Goal: Communication & Community: Answer question/provide support

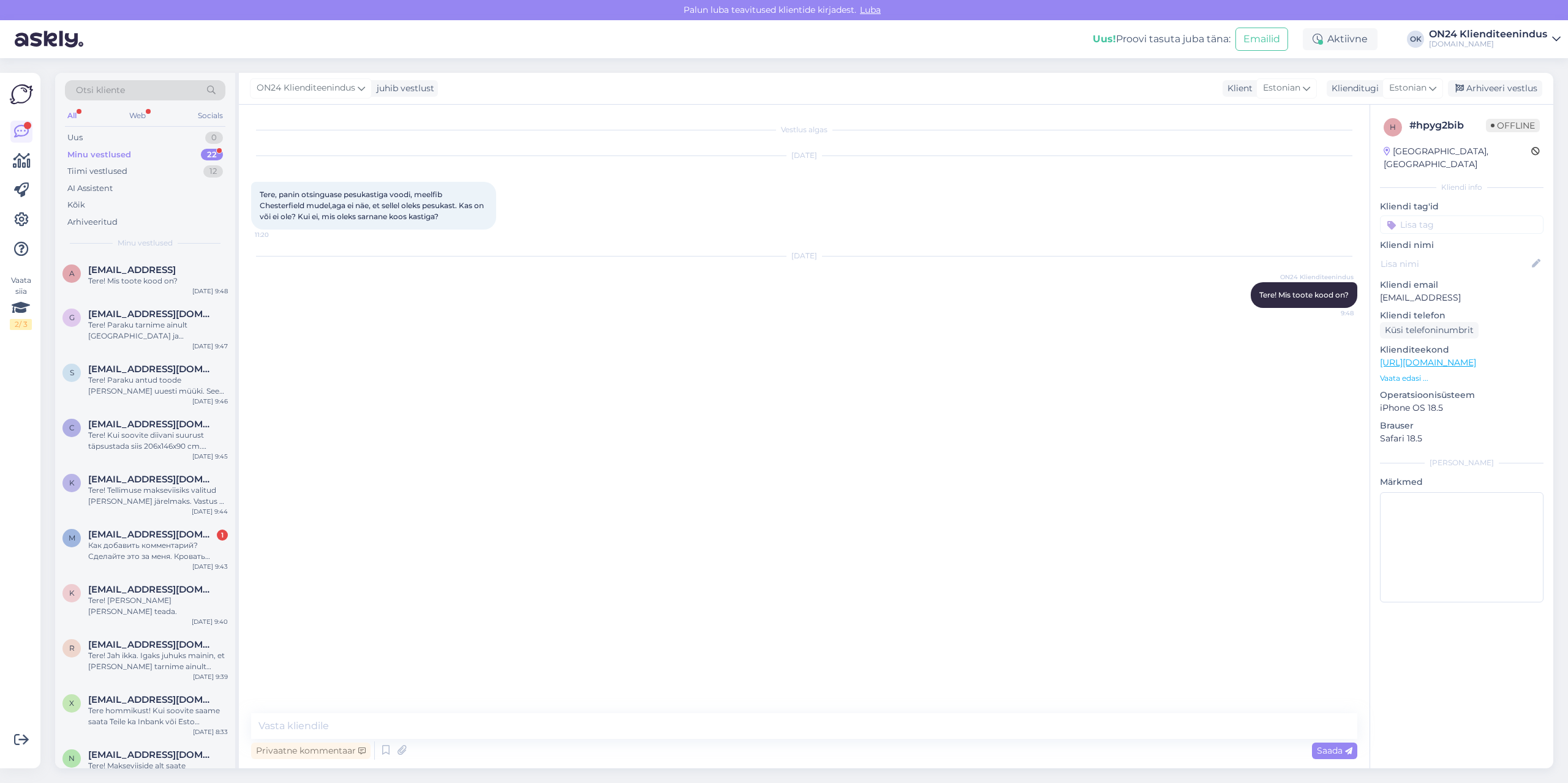
click at [125, 153] on div "Minu vestlused" at bounding box center [99, 155] width 64 height 12
click at [132, 579] on div "k [EMAIL_ADDRESS][DOMAIN_NAME] Tere! [PERSON_NAME] [PERSON_NAME] teada. [DATE] …" at bounding box center [145, 603] width 180 height 55
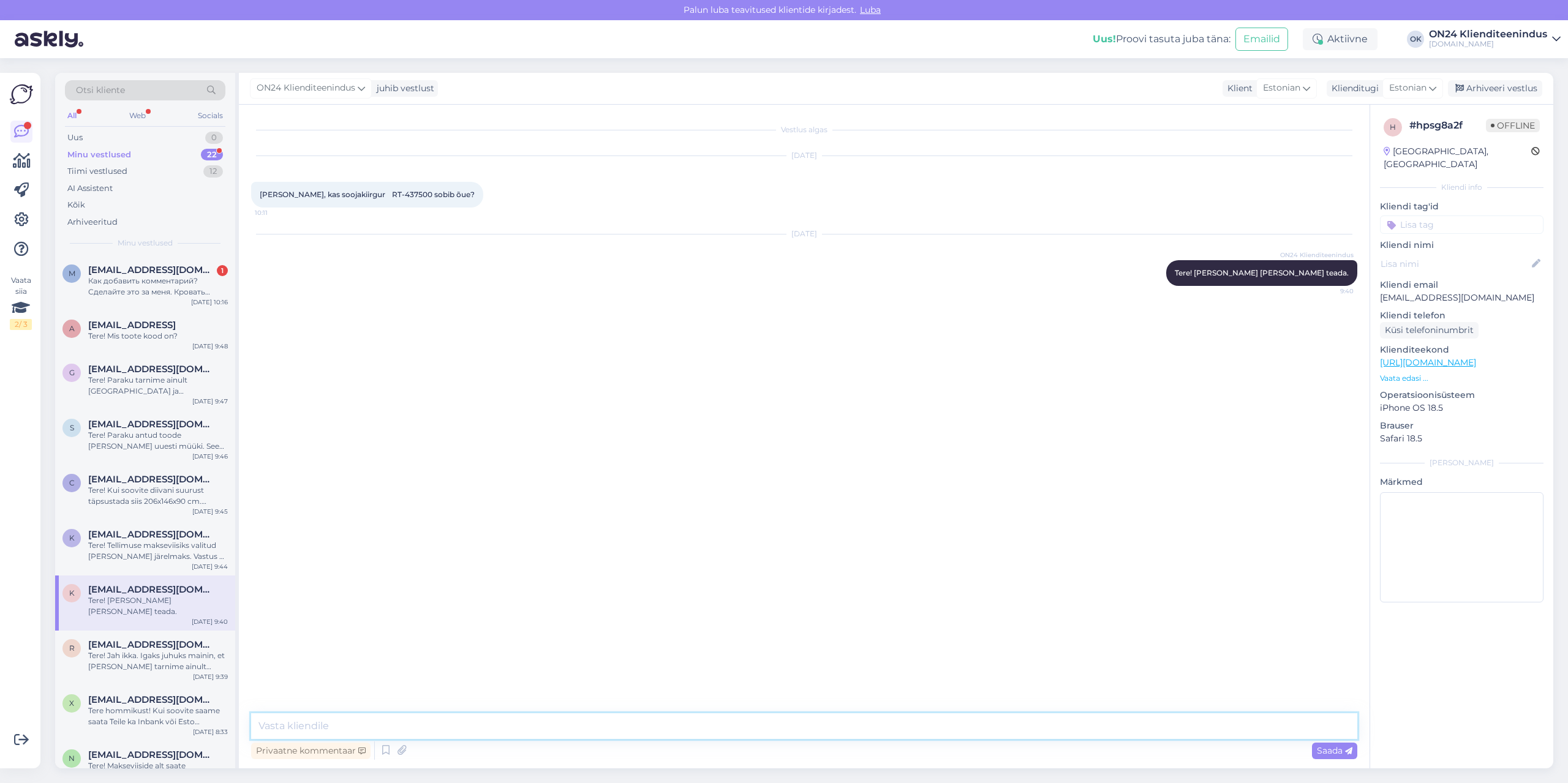
click at [285, 718] on textarea at bounding box center [804, 725] width 1106 height 25
paste textarea "See soendus võib kasutada õues, aga [PERSON_NAME] all. Ei tohi vett sisse pääst…"
drag, startPoint x: 688, startPoint y: 724, endPoint x: 231, endPoint y: 725, distance: 457.0
click at [229, 725] on div "Otsi kliente All Web Socials Uus 0 Minu vestlused 22 Tiimi vestlused 12 AI Assi…" at bounding box center [804, 420] width 1498 height 695
type textarea "Võib kasutada õues, aga [PERSON_NAME] all, sest vesi ei tohi pääseda sisse."
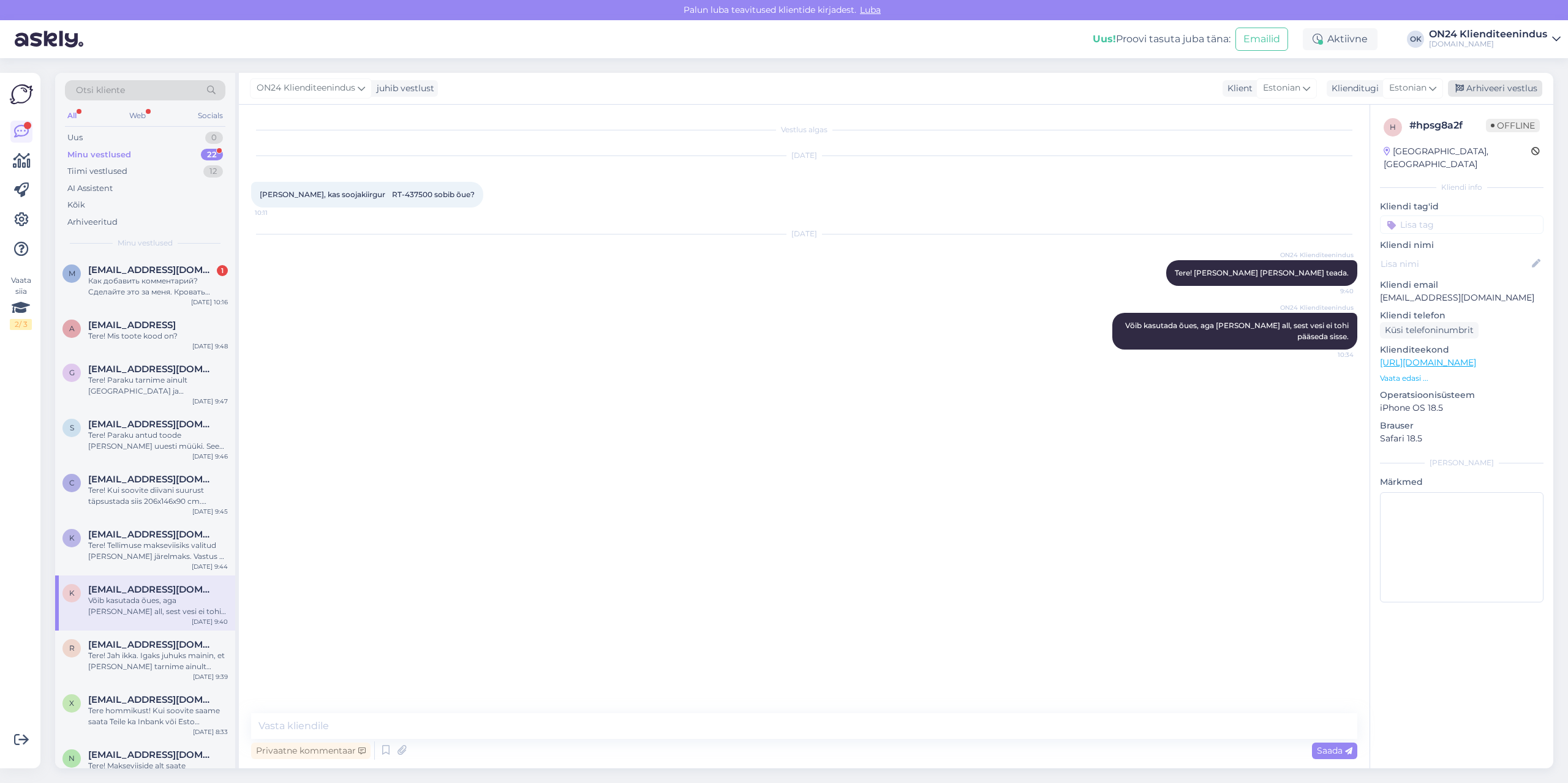
click at [1501, 83] on div "Arhiveeri vestlus" at bounding box center [1494, 88] width 95 height 17
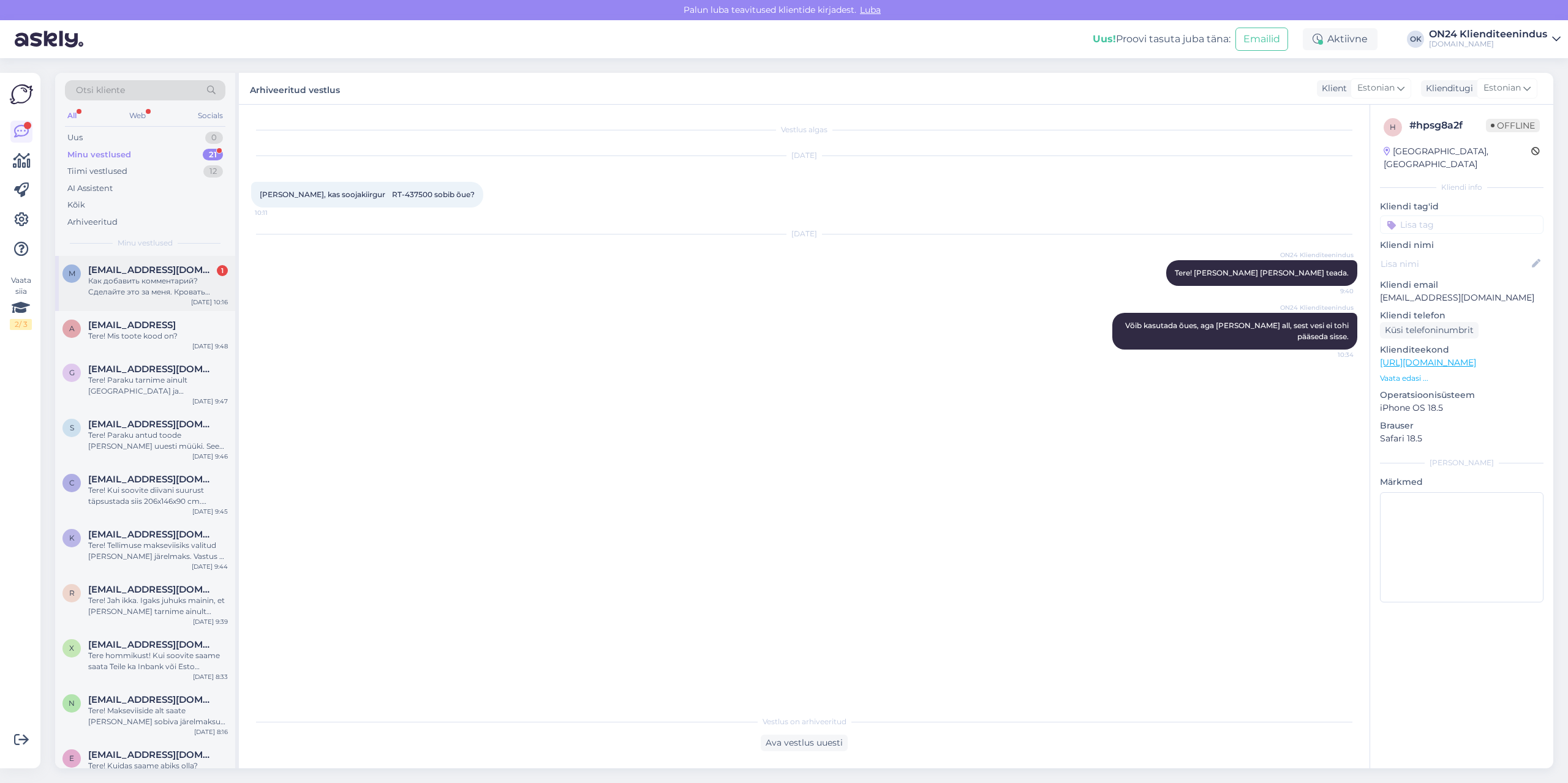
click at [164, 290] on div "Как добавить комментарий? Сделайте это за меня. Кровать 180х200, 4 матраса - 90…" at bounding box center [158, 287] width 140 height 22
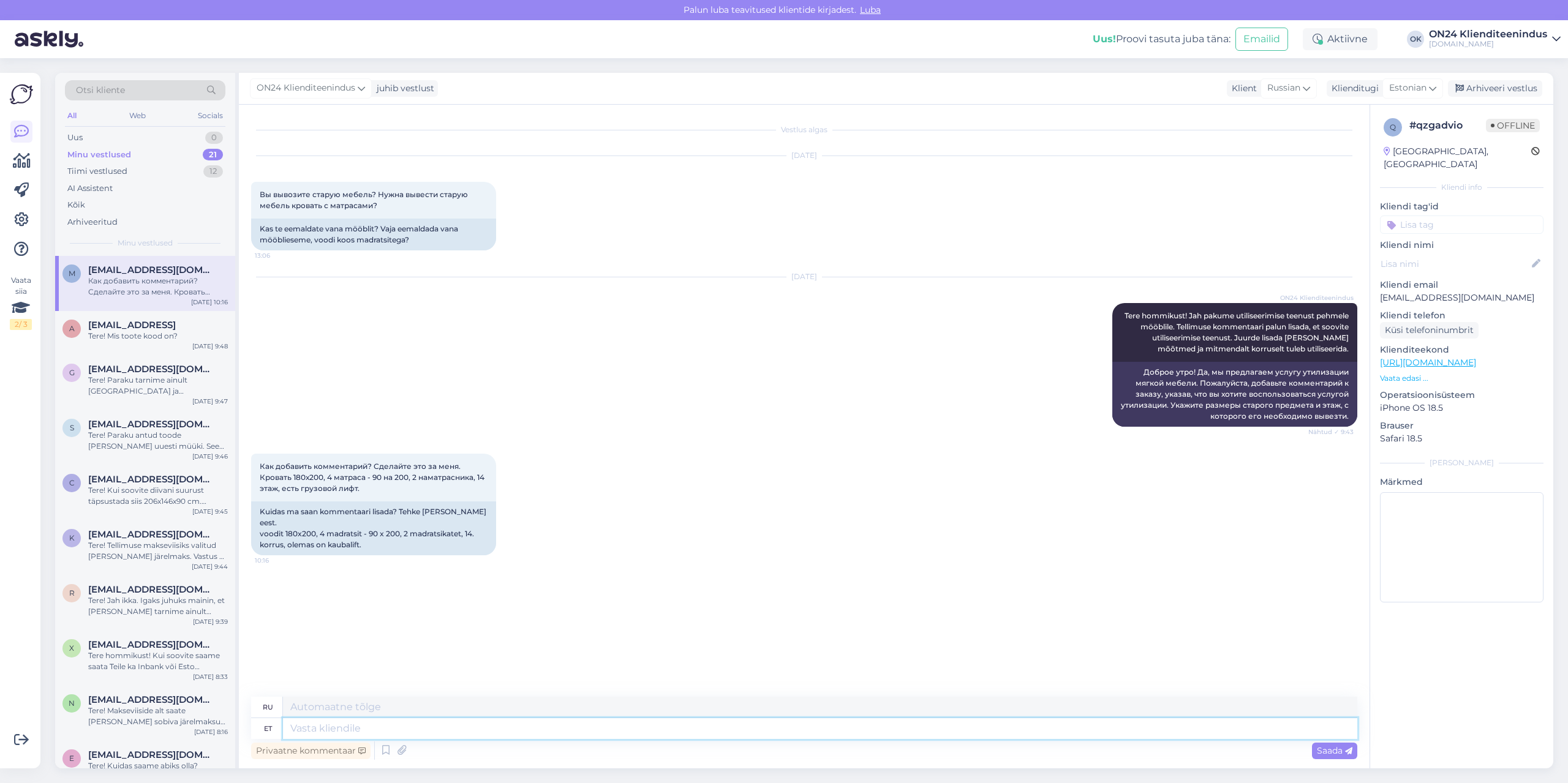
click at [453, 735] on textarea at bounding box center [819, 728] width 1074 height 21
type textarea "Kas t"
type textarea "Является"
type textarea "Kas tellimuse"
type textarea "Есть ли порядок?"
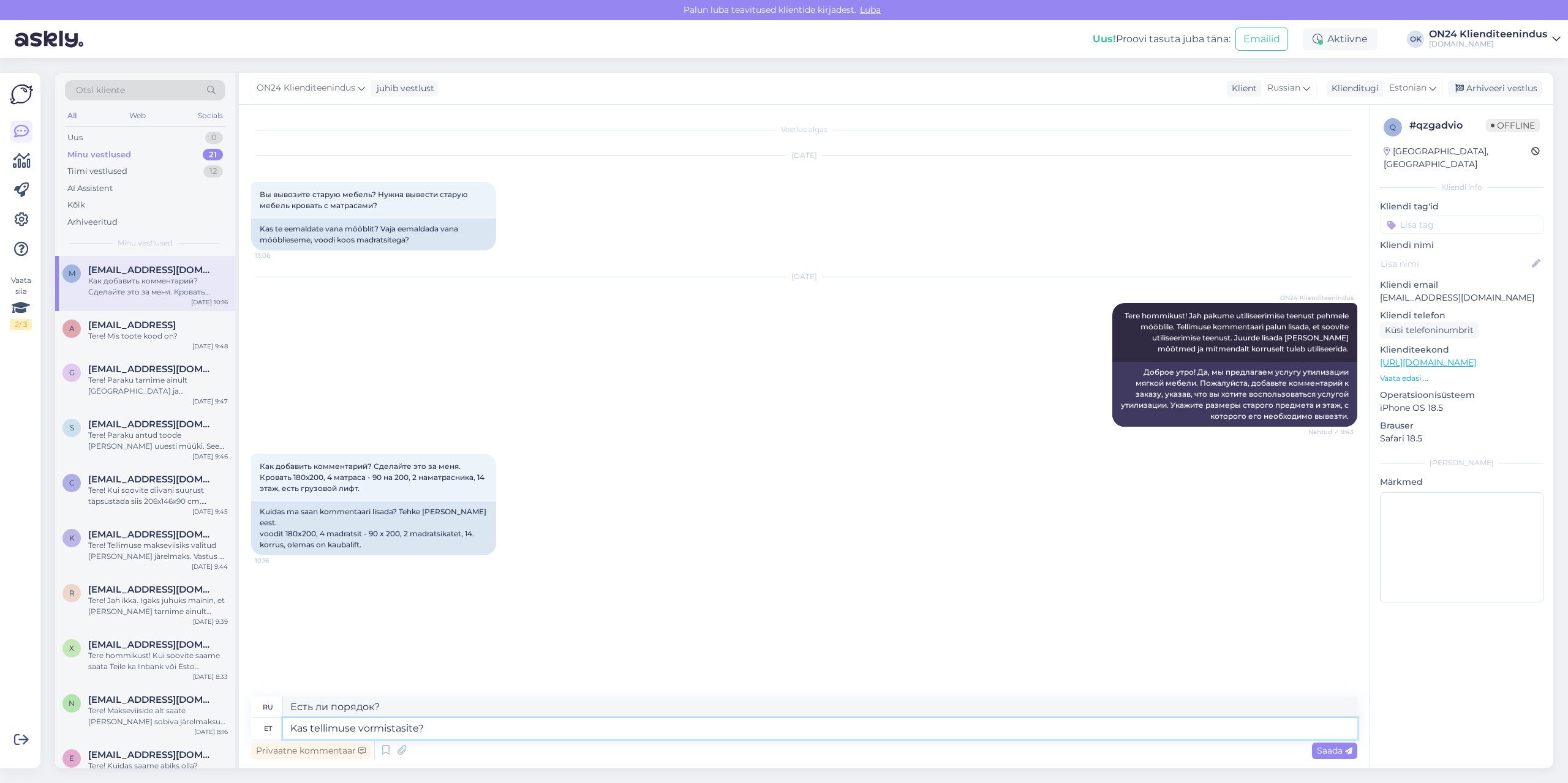
type textarea "Kas tellimuse vormistasite?"
type textarea "Вы оформили заказ?"
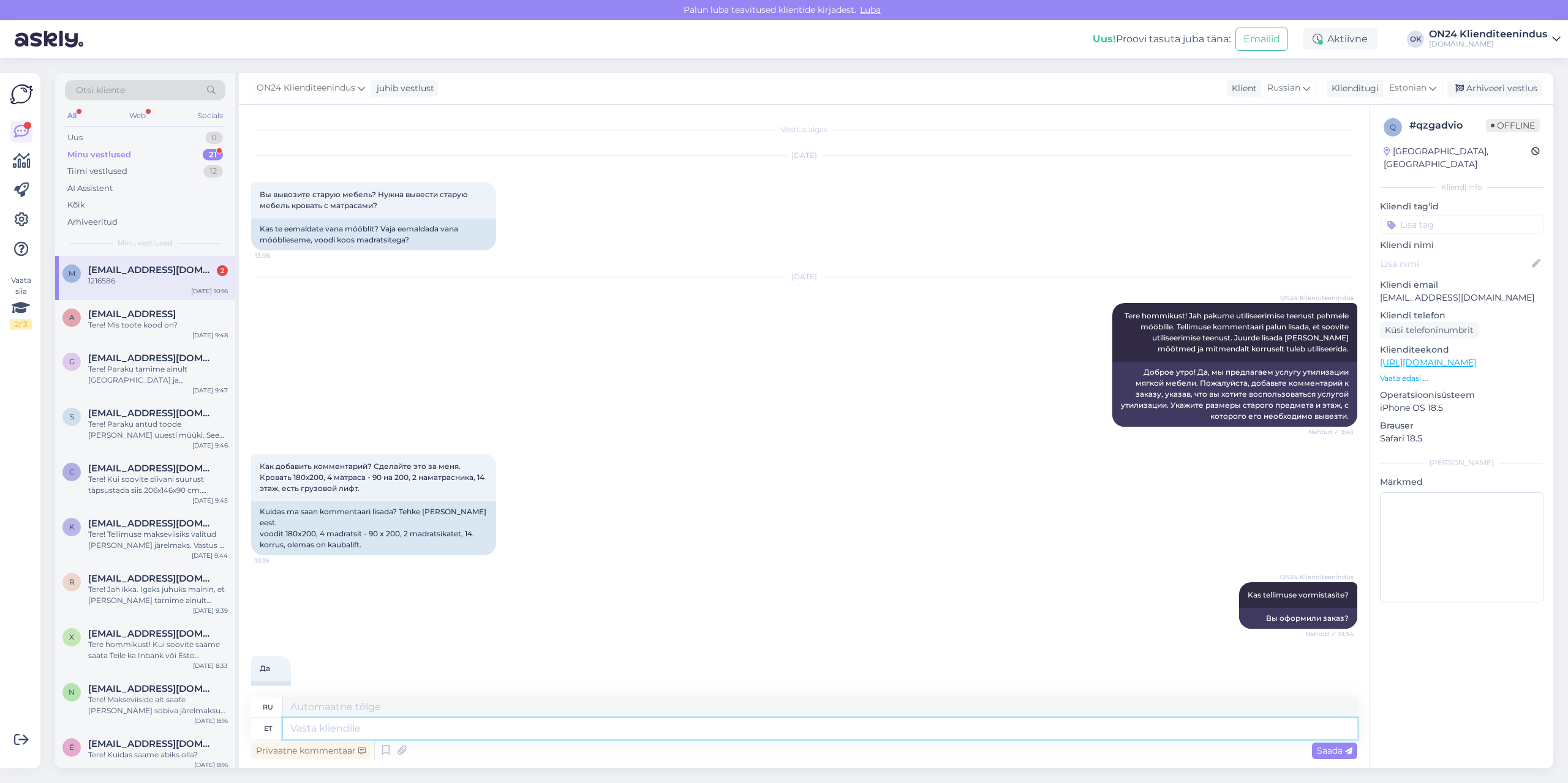
scroll to position [92, 0]
